Goal: Task Accomplishment & Management: Use online tool/utility

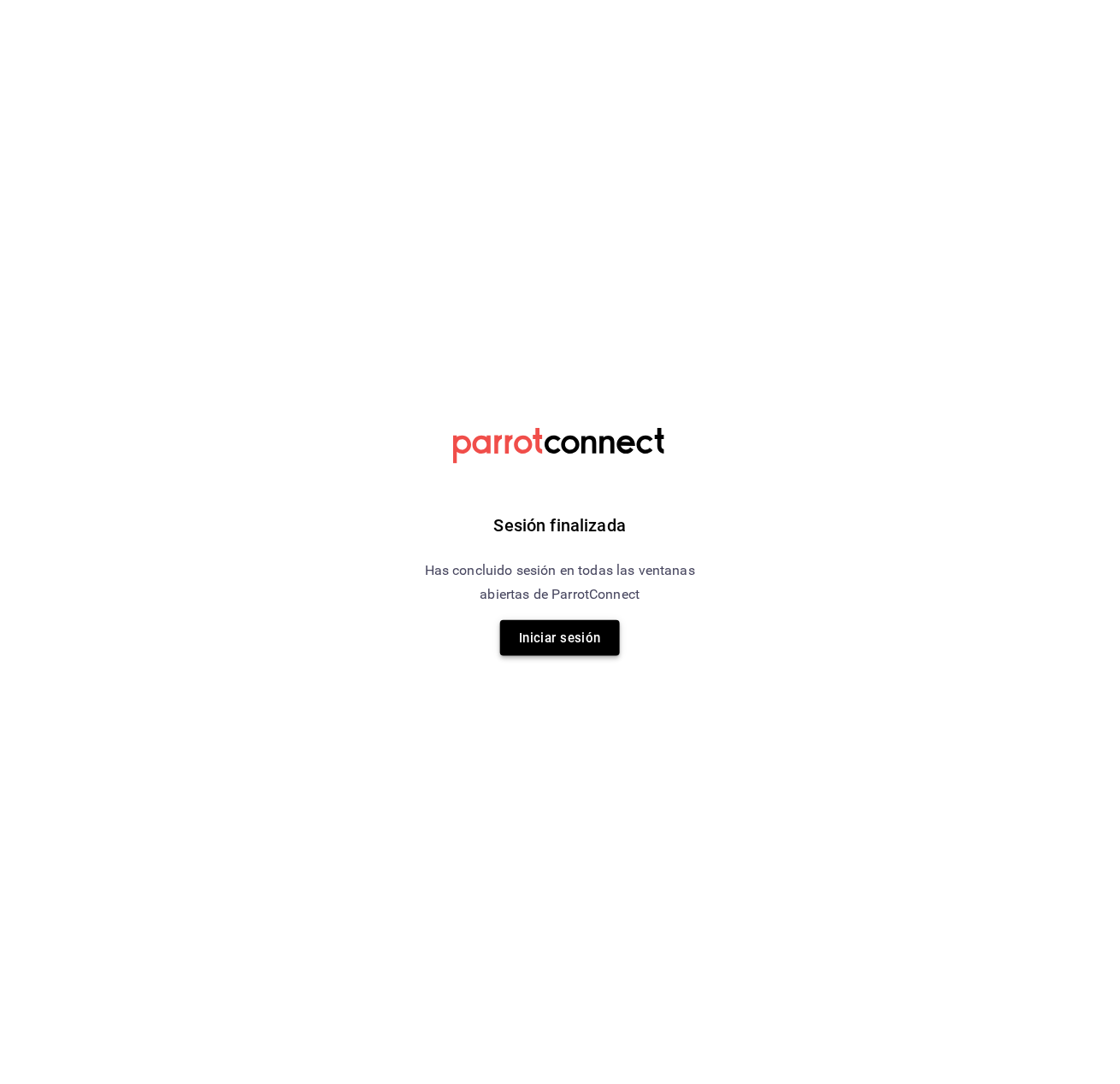
click at [589, 620] on button "Iniciar sesión" at bounding box center [560, 638] width 120 height 36
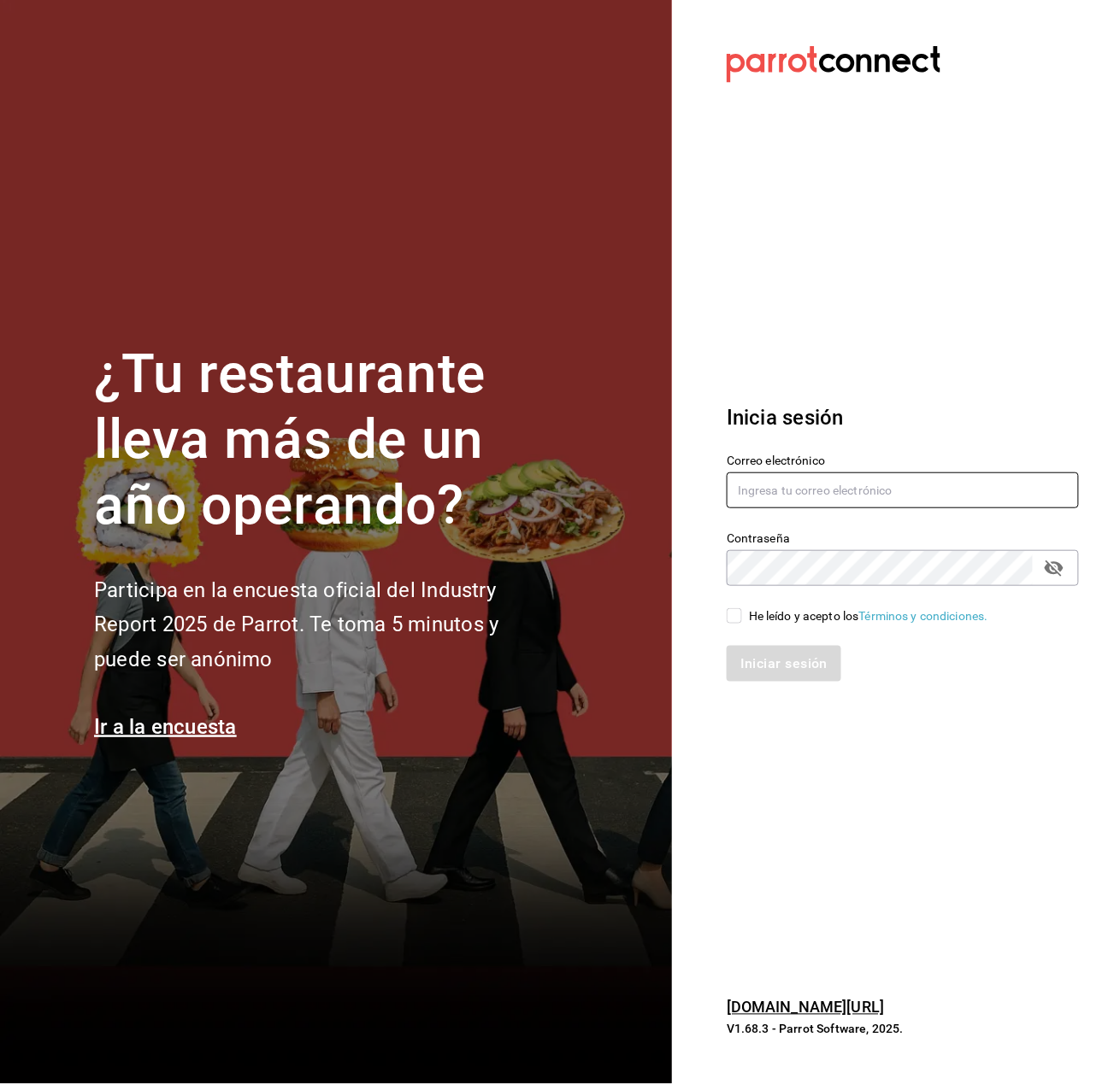
click at [828, 488] on input "text" at bounding box center [902, 490] width 352 height 36
type input "uribe.natalia2004@gmail.com"
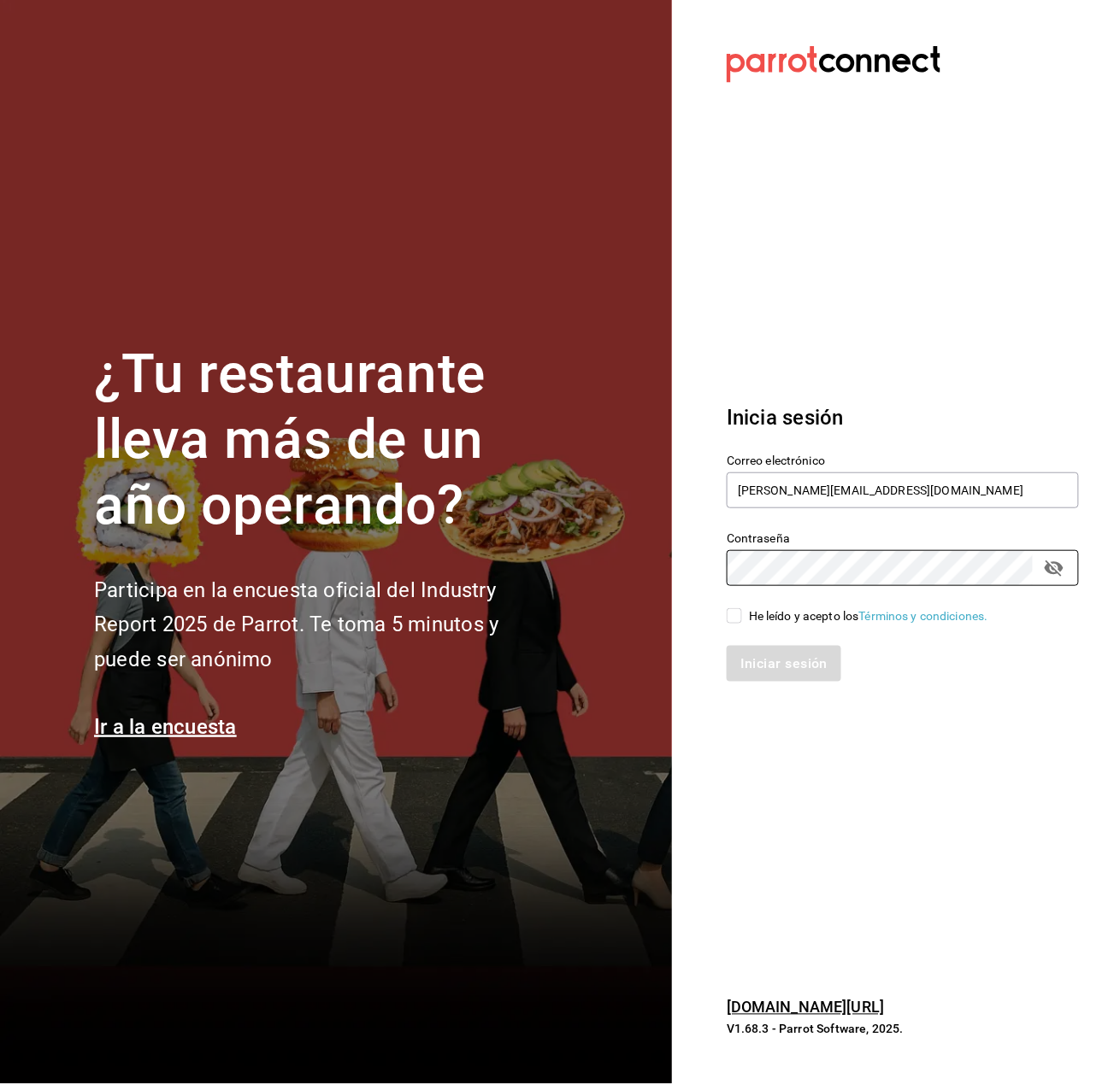
click at [735, 608] on input "He leído y acepto los Términos y condiciones." at bounding box center [734, 615] width 15 height 15
checkbox input "true"
click at [746, 654] on button "Iniciar sesión" at bounding box center [784, 664] width 116 height 36
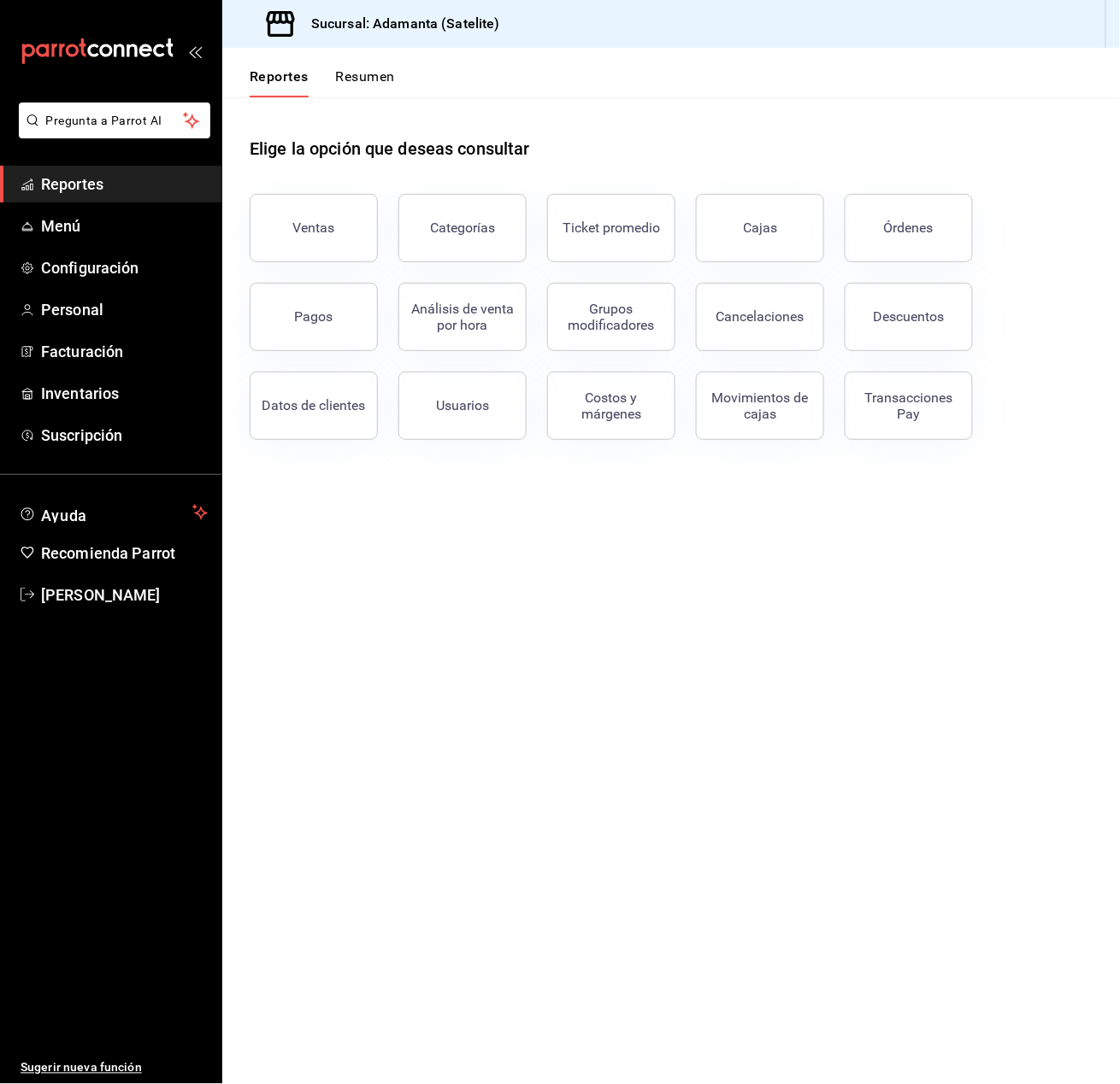
drag, startPoint x: 346, startPoint y: 83, endPoint x: 347, endPoint y: 95, distance: 12.0
click at [346, 85] on button "Resumen" at bounding box center [365, 82] width 59 height 29
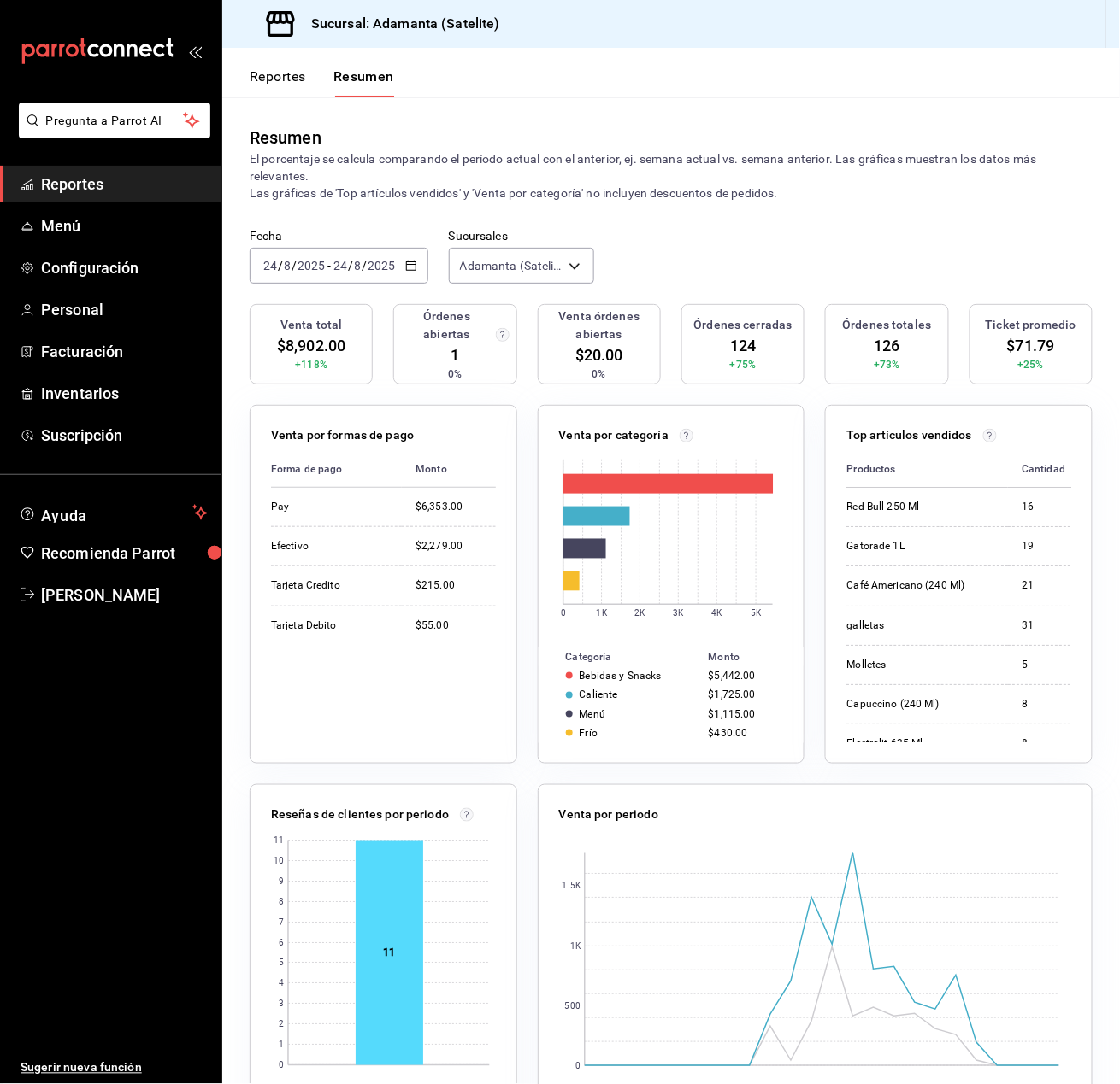
click at [84, 10] on div "mailbox folders" at bounding box center [110, 51] width 222 height 103
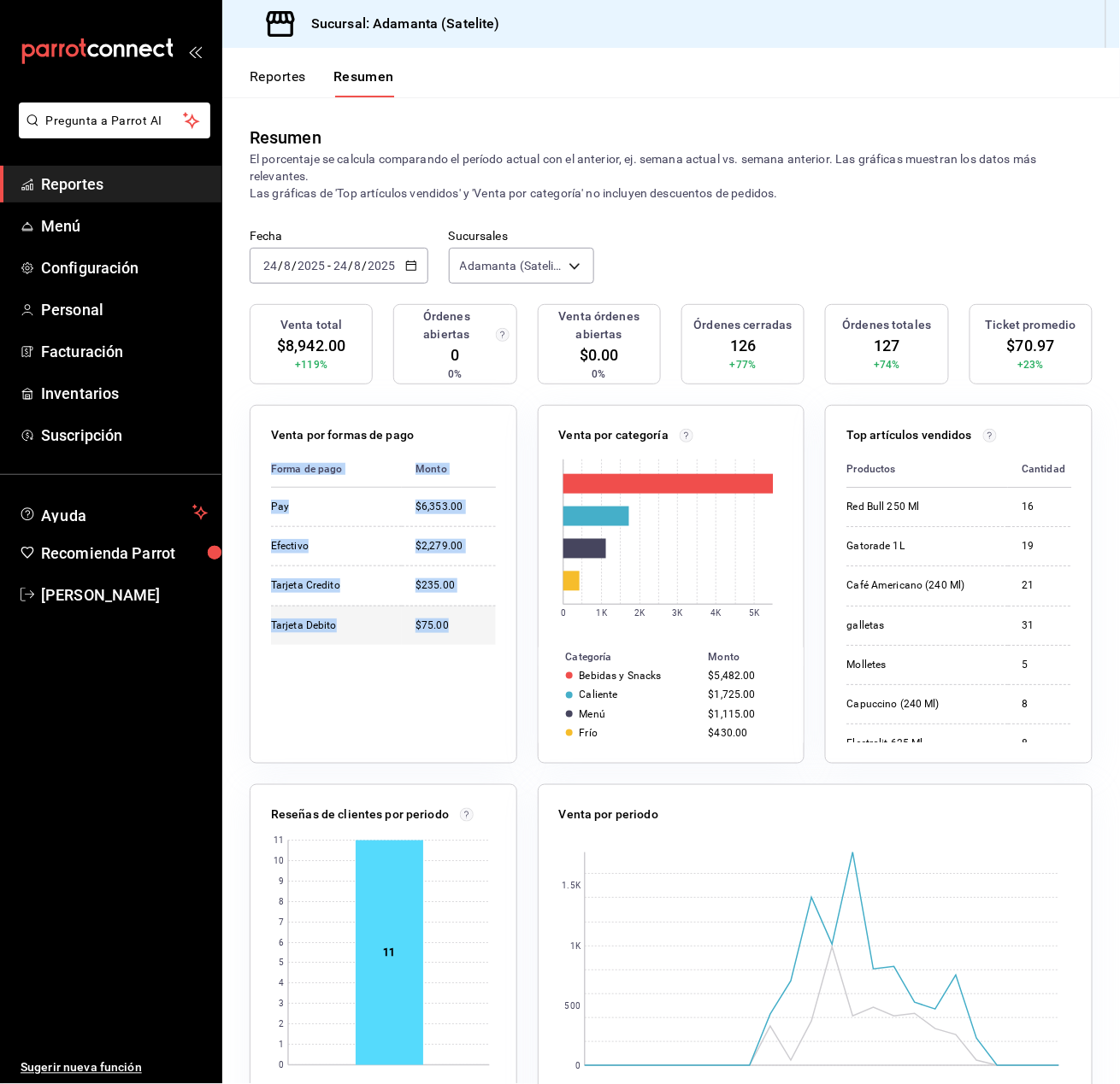
drag, startPoint x: 268, startPoint y: 455, endPoint x: 486, endPoint y: 620, distance: 273.4
click at [486, 620] on div "Venta por formas de pago Forma de pago Monto Pay $6,353.00 Efectivo $2,279.00 T…" at bounding box center [384, 585] width 268 height 359
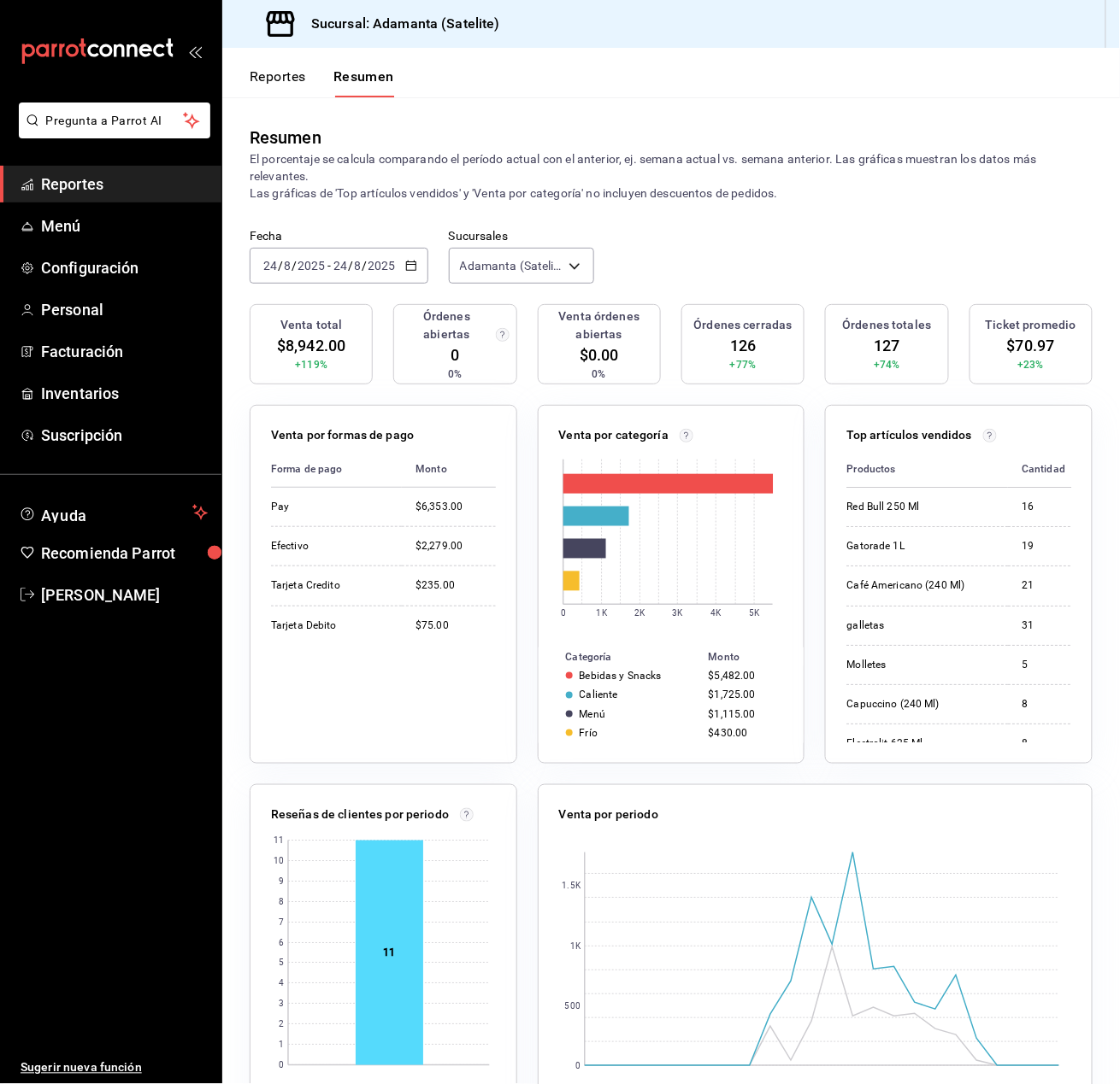
click at [459, 755] on div "Venta por formas de pago Forma de pago Monto Pay $6,353.00 Efectivo $2,279.00 T…" at bounding box center [384, 585] width 268 height 359
